Goal: Check status: Check status

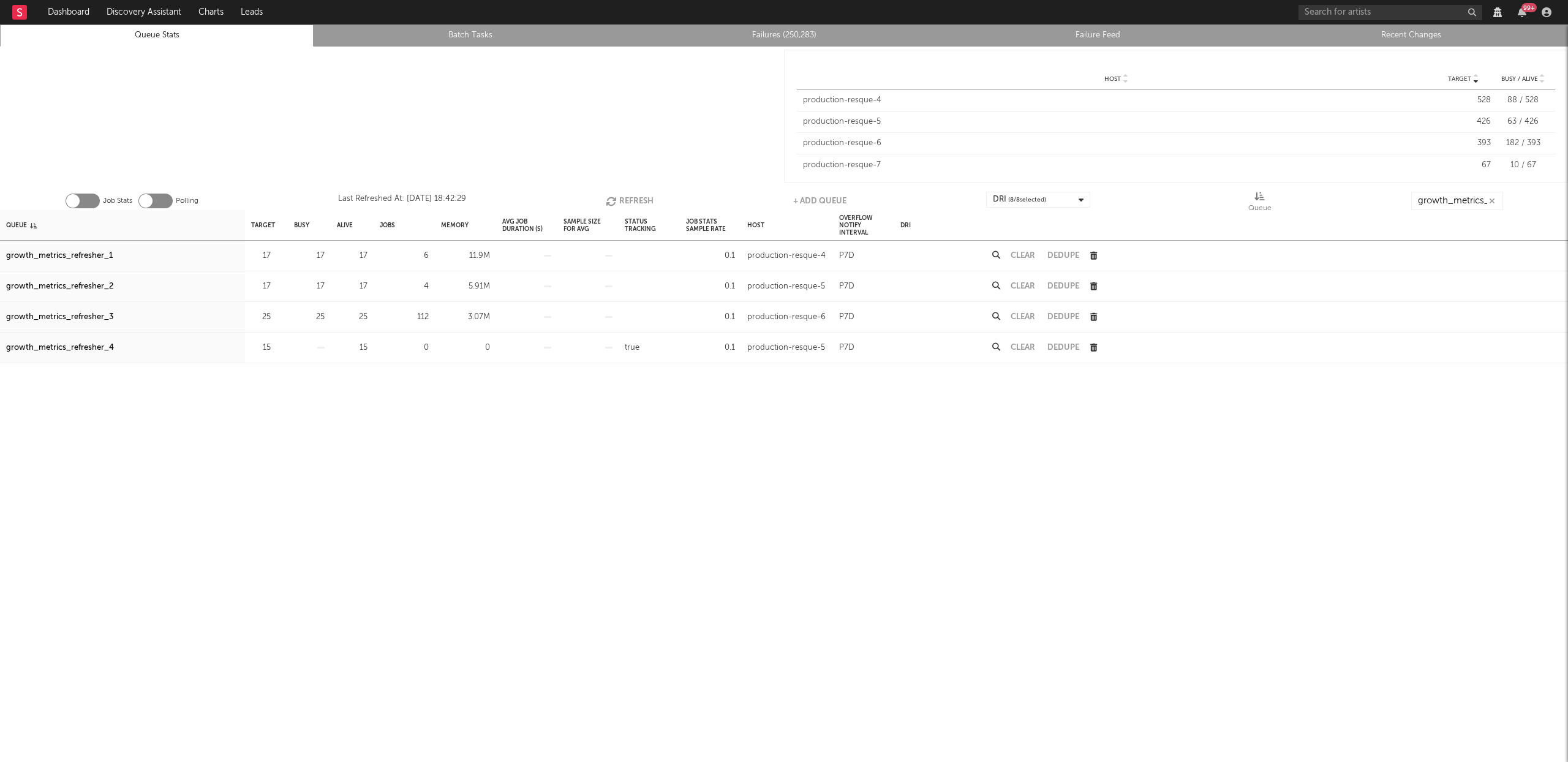
click at [618, 201] on button "Refresh" at bounding box center [629, 200] width 48 height 19
click at [622, 195] on button "Refresh" at bounding box center [629, 200] width 48 height 19
click at [1026, 255] on button "Clear" at bounding box center [1022, 255] width 25 height 8
click at [1024, 285] on button "Clear" at bounding box center [1022, 286] width 25 height 8
click at [1022, 318] on button "Clear" at bounding box center [1022, 317] width 25 height 8
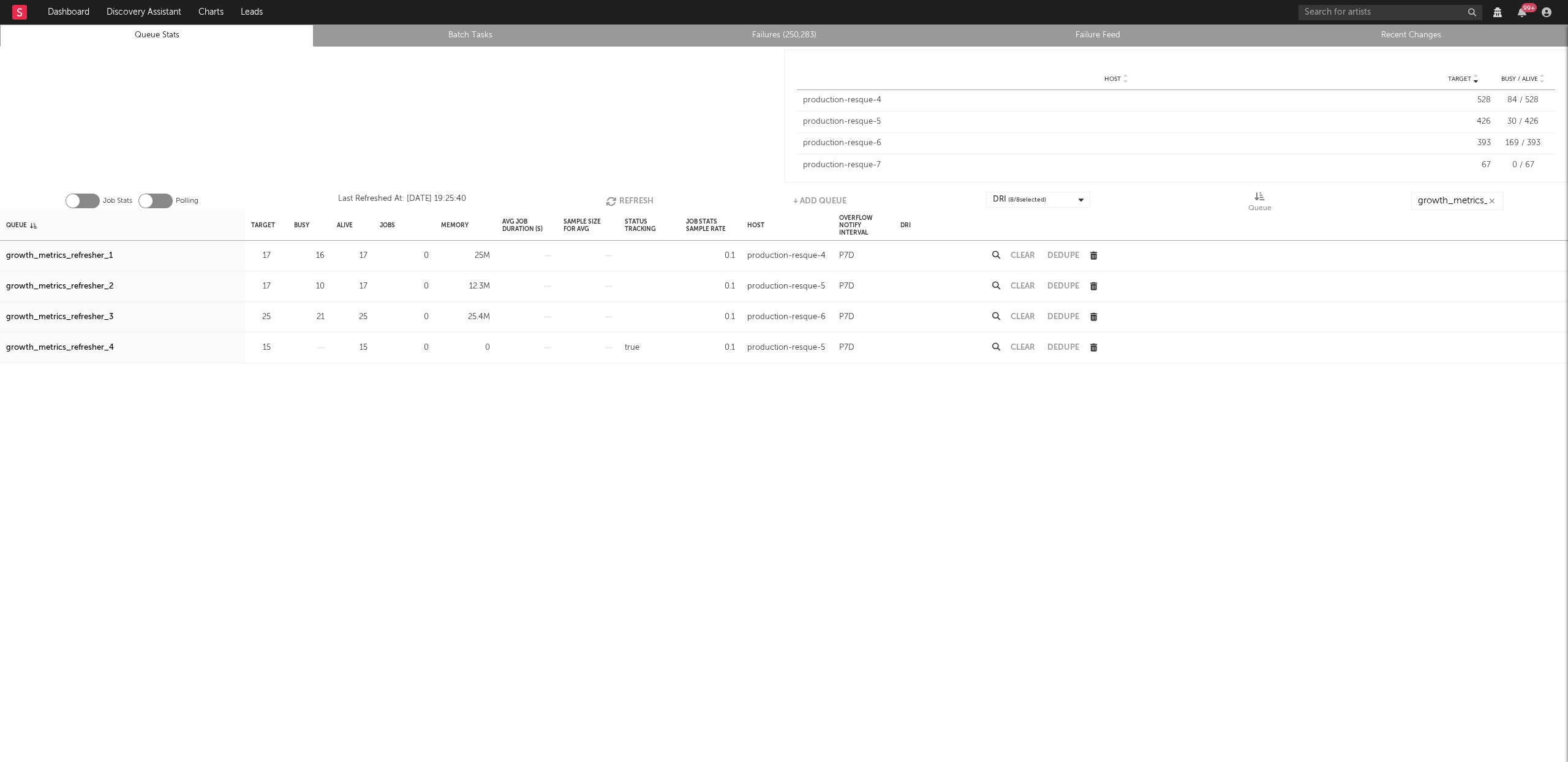
click at [641, 197] on button "Refresh" at bounding box center [629, 200] width 48 height 19
click at [621, 203] on button "Refresh" at bounding box center [628, 200] width 48 height 19
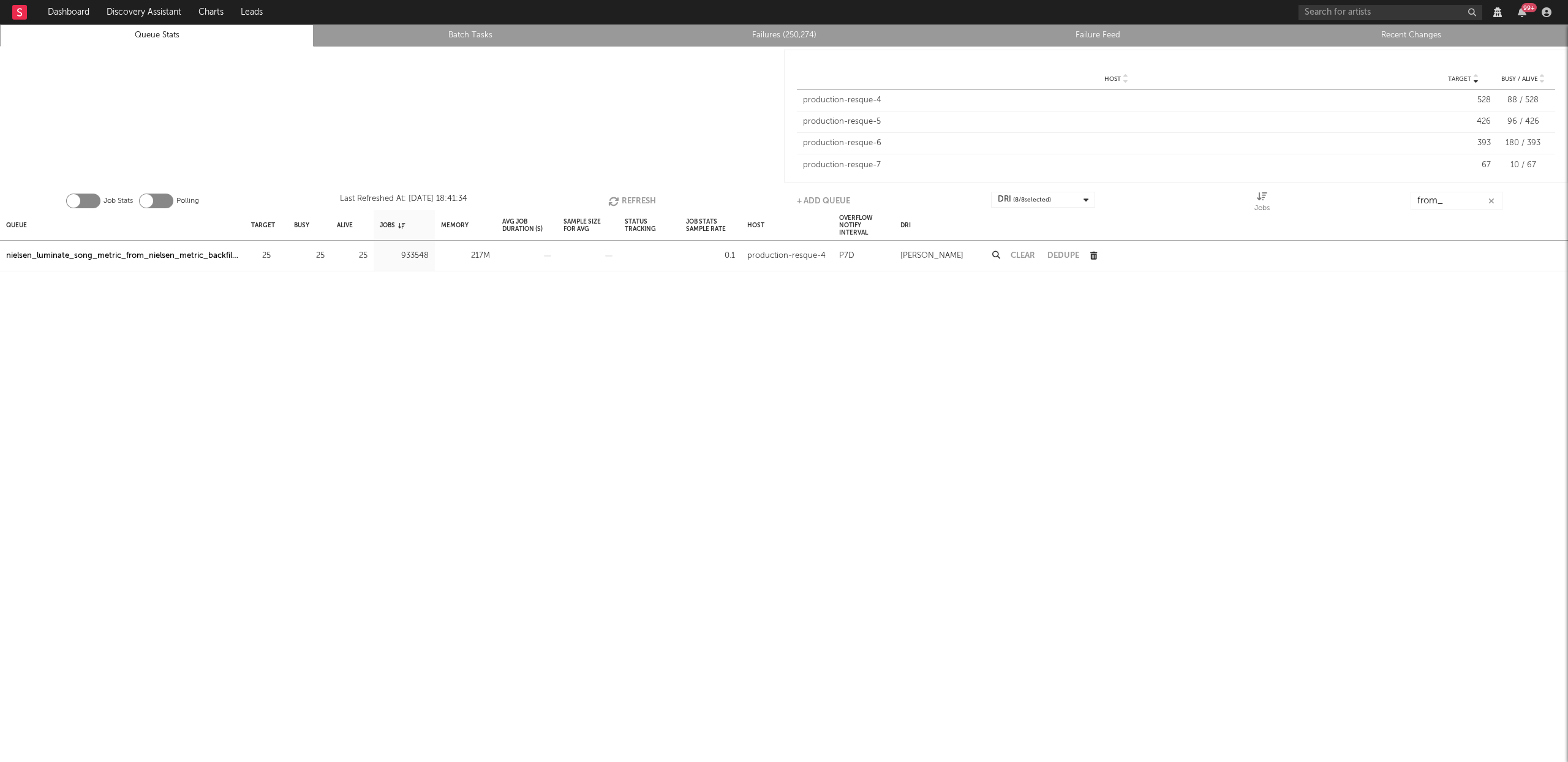
click at [626, 199] on button "Refresh" at bounding box center [631, 200] width 48 height 19
click at [101, 256] on div "nielsen_luminate_song_metric_from_nielsen_metric_backfiller" at bounding box center [122, 255] width 233 height 15
click at [633, 201] on button "Refresh" at bounding box center [630, 200] width 48 height 19
